Goal: Information Seeking & Learning: Understand process/instructions

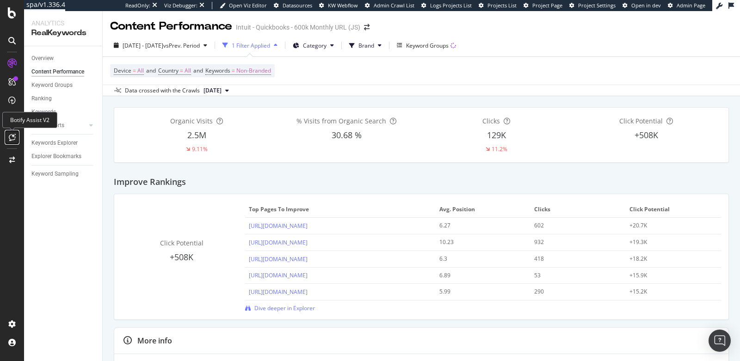
click at [8, 136] on div at bounding box center [12, 137] width 15 height 15
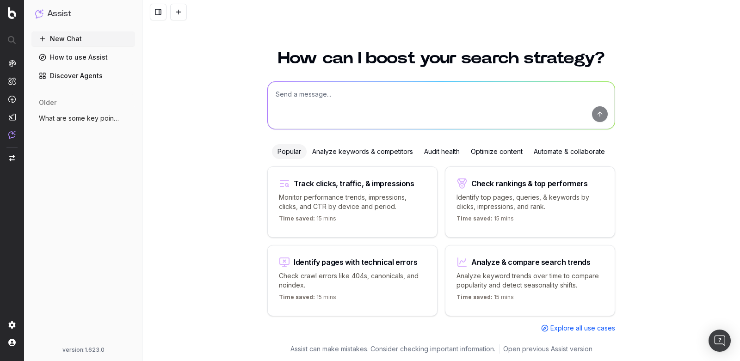
click at [70, 58] on link "How to use Assist" at bounding box center [83, 57] width 104 height 15
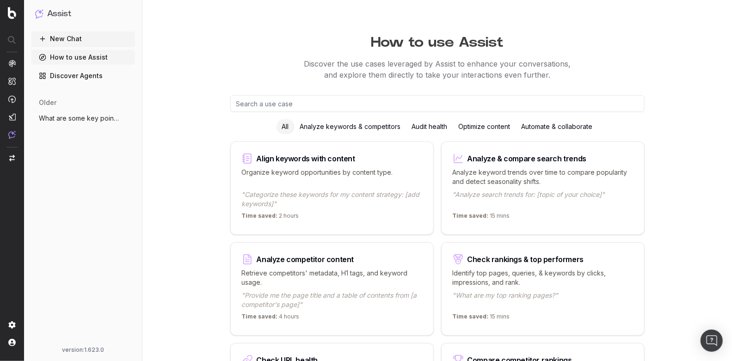
click at [81, 56] on link "How to use Assist" at bounding box center [83, 57] width 104 height 15
click at [89, 79] on link "Discover Agents" at bounding box center [83, 75] width 104 height 15
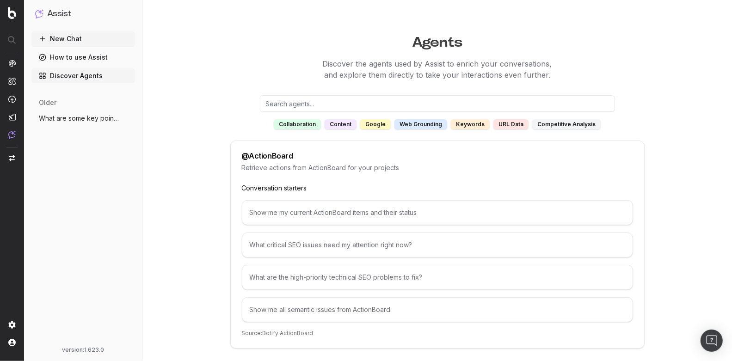
click at [81, 77] on link "Discover Agents" at bounding box center [83, 75] width 104 height 15
click at [549, 123] on div "competitive analysis" at bounding box center [566, 124] width 68 height 10
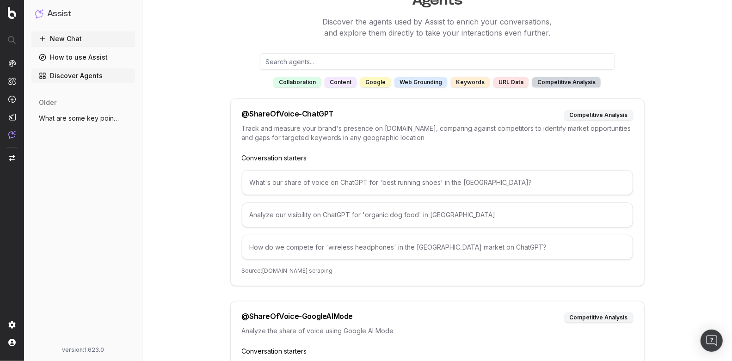
scroll to position [44, 0]
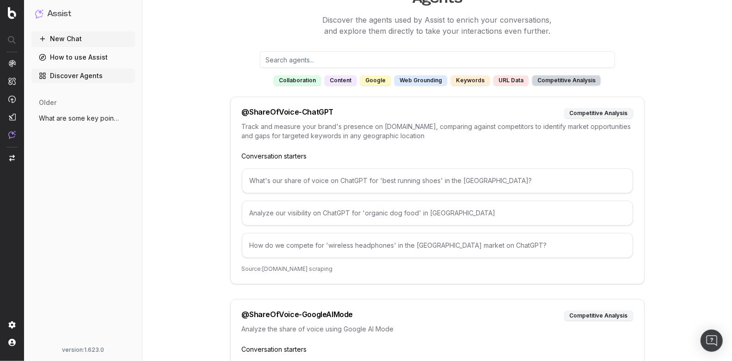
click at [68, 57] on link "How to use Assist" at bounding box center [83, 57] width 104 height 15
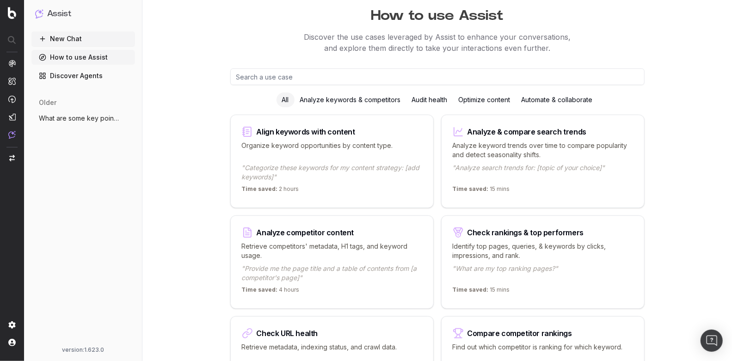
scroll to position [29, 0]
